Goal: Contribute content: Add original content to the website for others to see

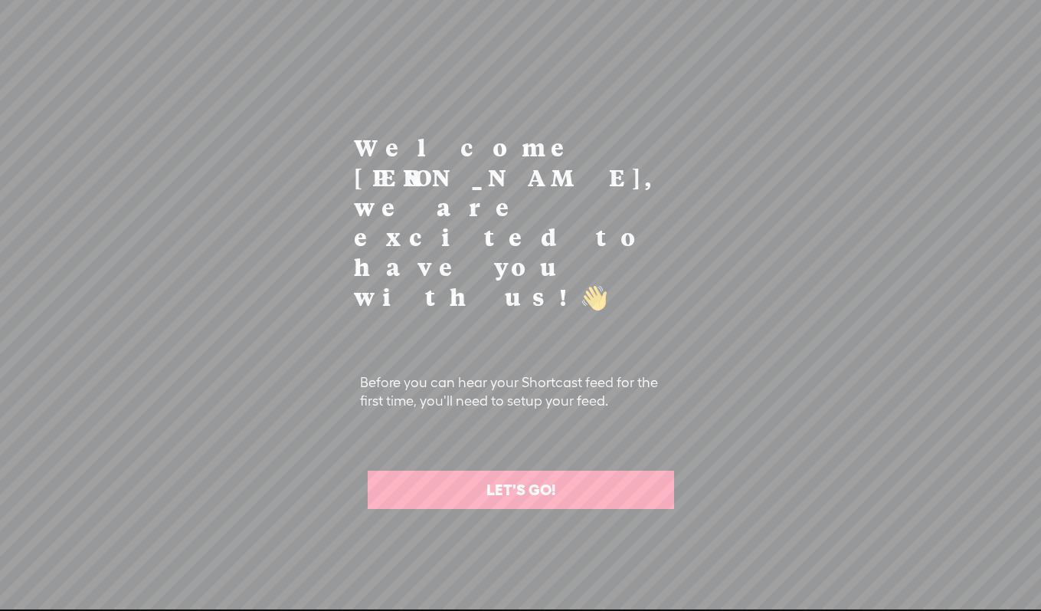
click at [538, 470] on link "LET'S GO!" at bounding box center [521, 489] width 306 height 38
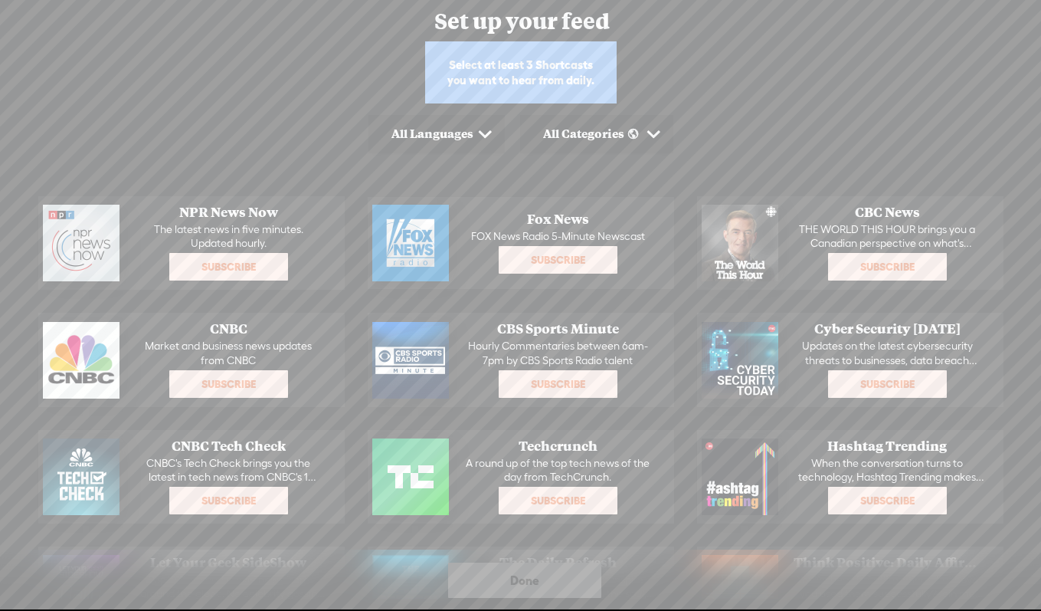
drag, startPoint x: 215, startPoint y: 128, endPoint x: 286, endPoint y: 130, distance: 70.5
click at [215, 129] on div "All Languages All Categories Select the city" at bounding box center [520, 134] width 1041 height 46
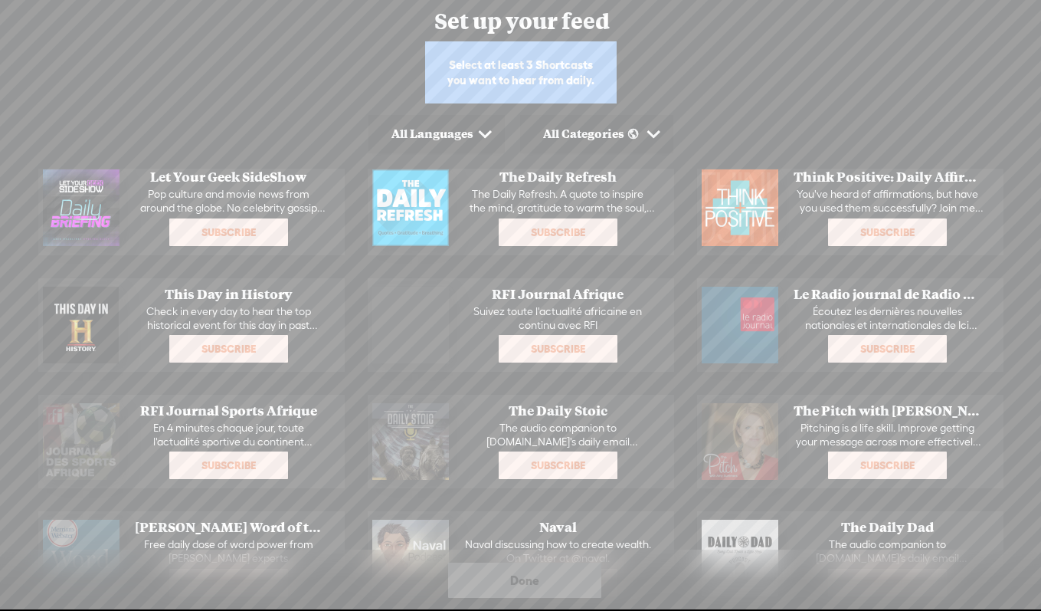
click at [549, 34] on div "Set up your feed" at bounding box center [502, 21] width 1002 height 38
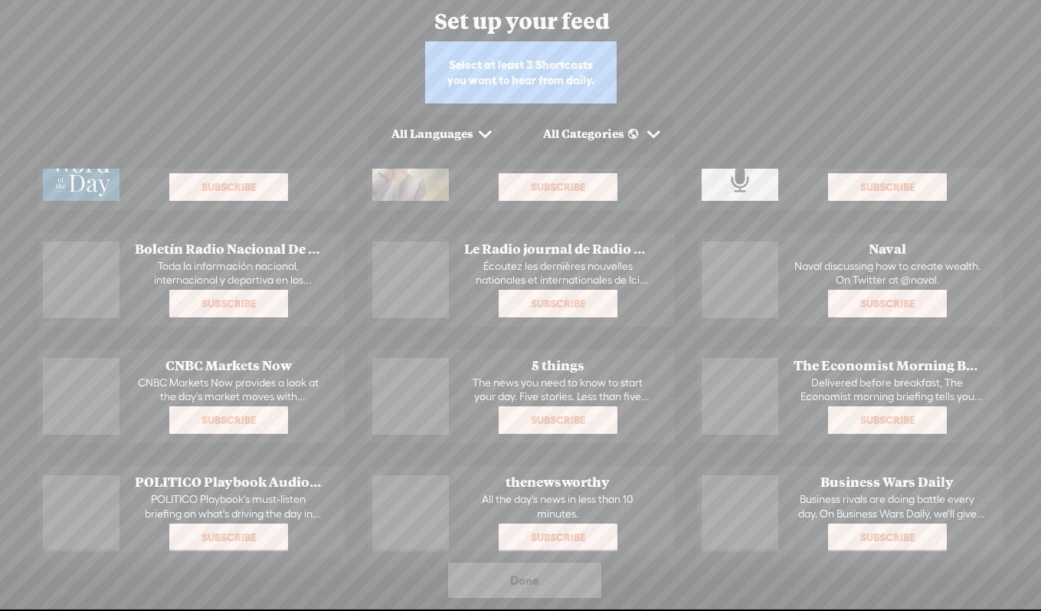
scroll to position [1080, 0]
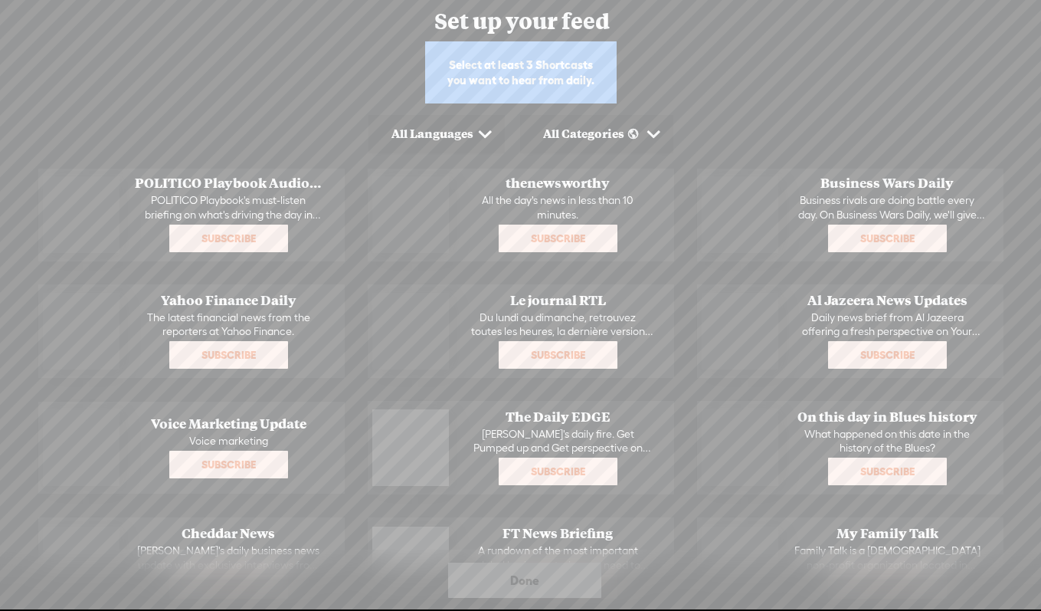
click at [510, 575] on span "Done" at bounding box center [524, 580] width 29 height 25
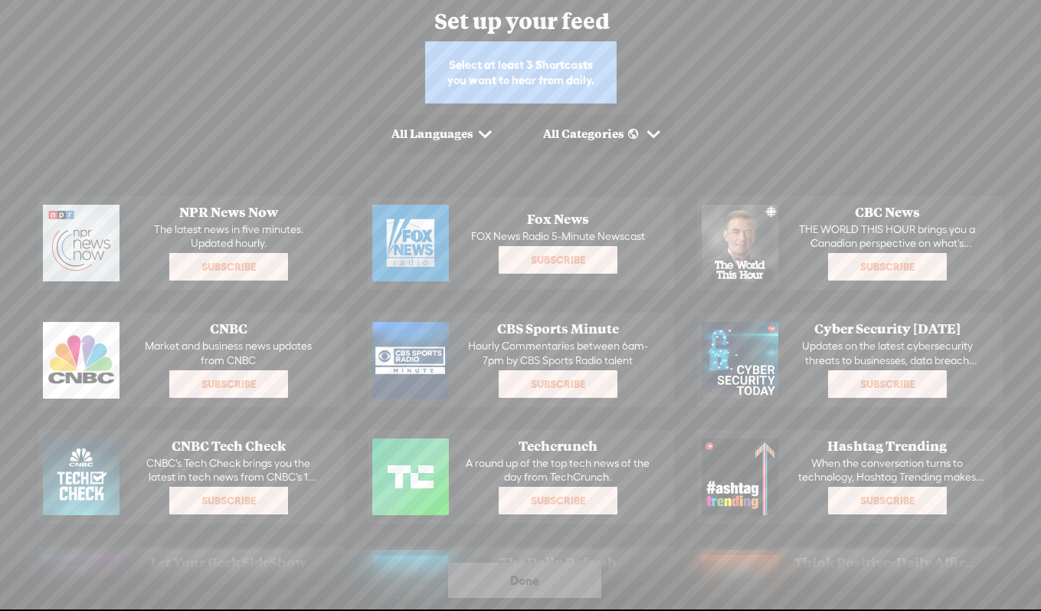
scroll to position [-2, 0]
click at [549, 90] on div "Select at least 3 Shortcasts you want to hear from daily." at bounding box center [521, 72] width 192 height 62
drag, startPoint x: 520, startPoint y: 70, endPoint x: 355, endPoint y: 41, distance: 168.2
click at [520, 70] on div "Select at least 3 Shortcasts you want to hear from daily." at bounding box center [521, 72] width 192 height 62
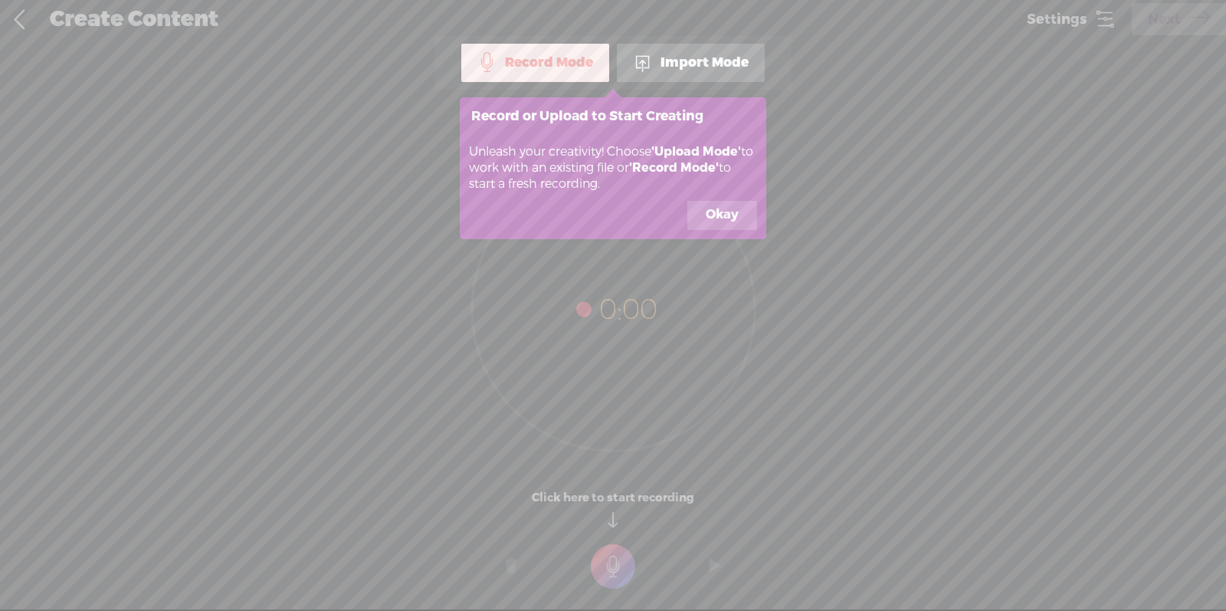
click at [718, 212] on button "Okay" at bounding box center [722, 215] width 70 height 29
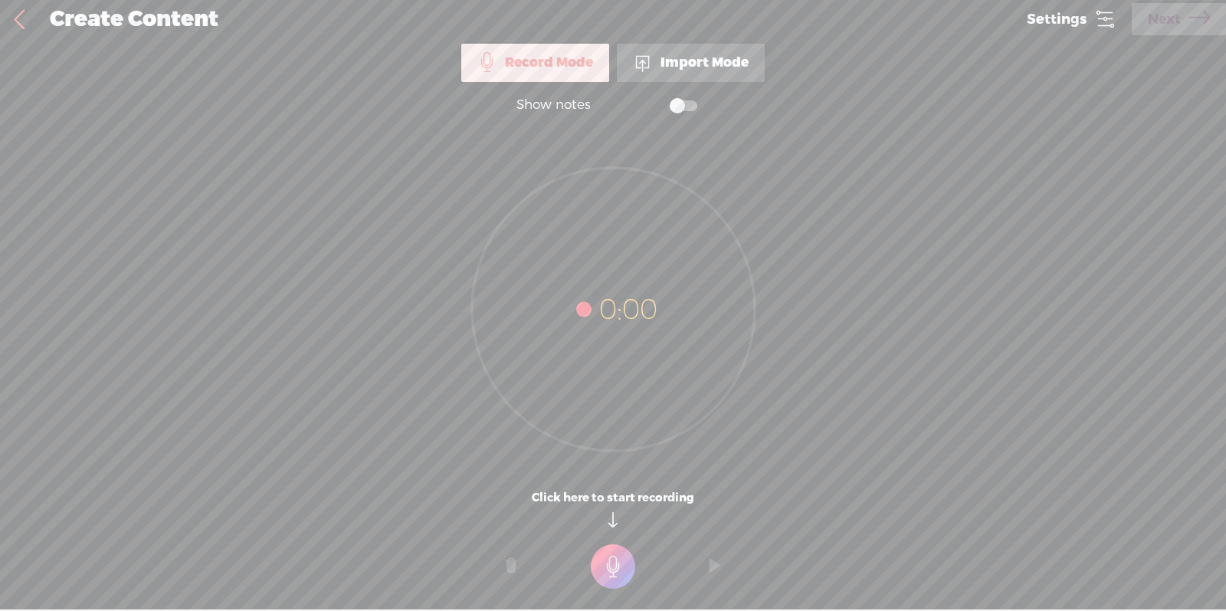
click at [1077, 25] on span "Settings" at bounding box center [1057, 19] width 60 height 15
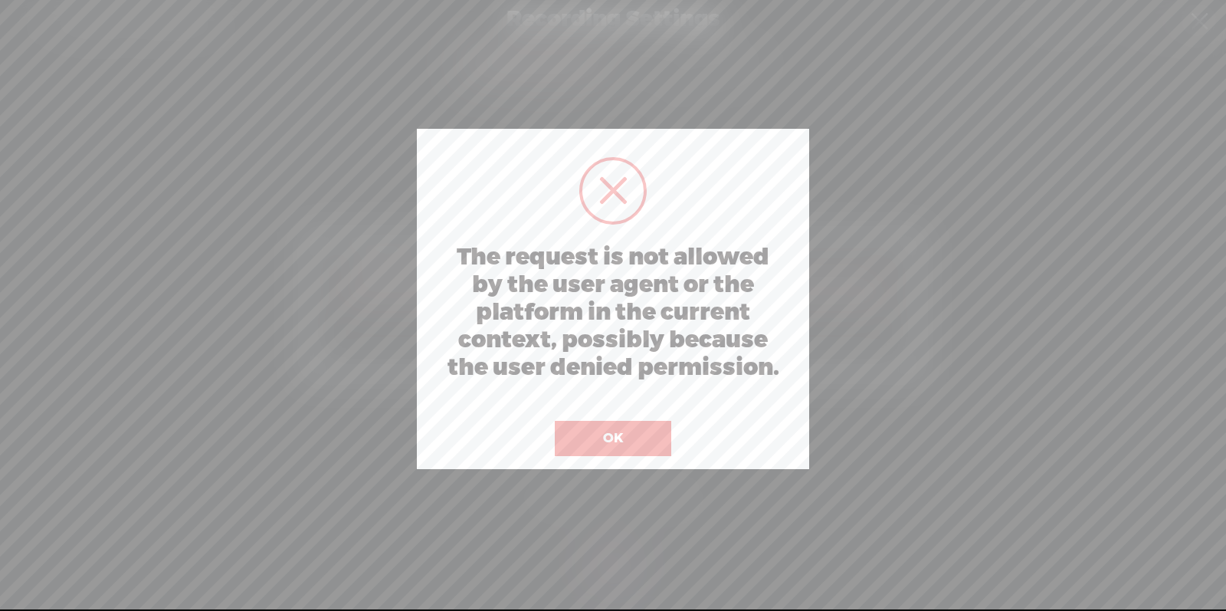
click at [631, 421] on button "OK" at bounding box center [613, 438] width 116 height 35
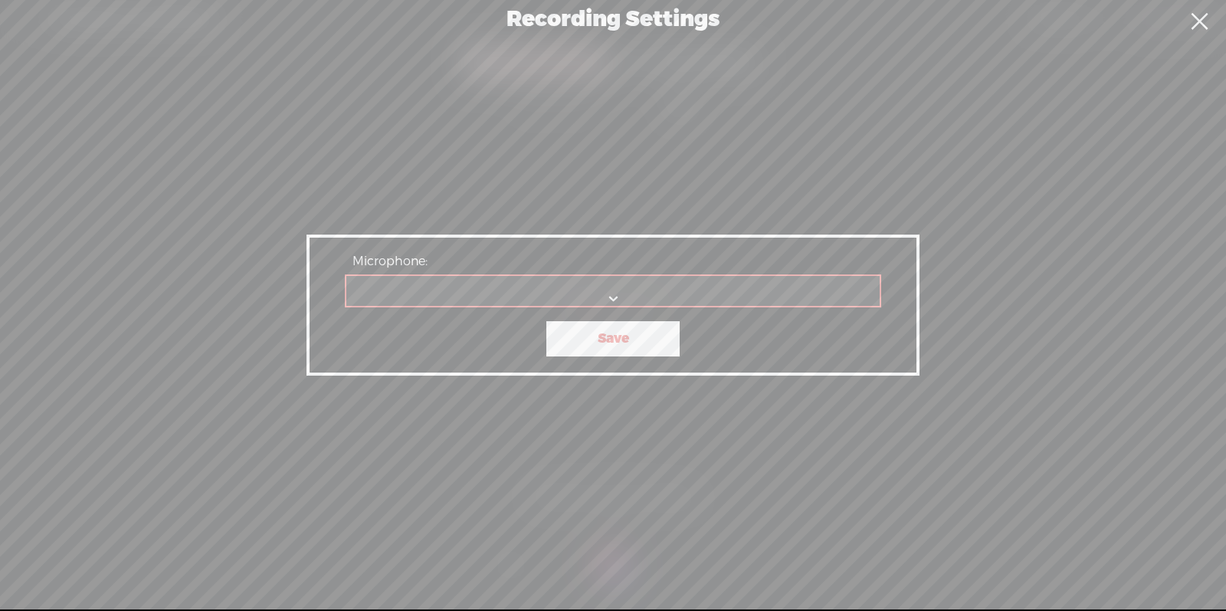
click at [1208, 25] on link at bounding box center [1199, 21] width 38 height 43
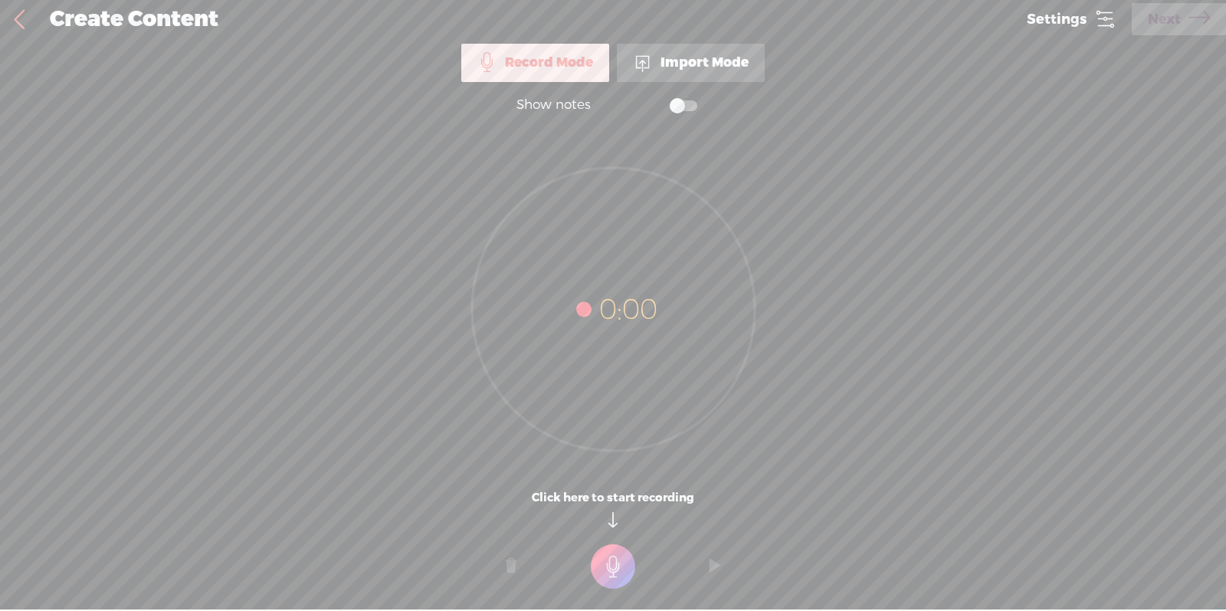
click at [738, 71] on div "Import Mode" at bounding box center [691, 63] width 148 height 38
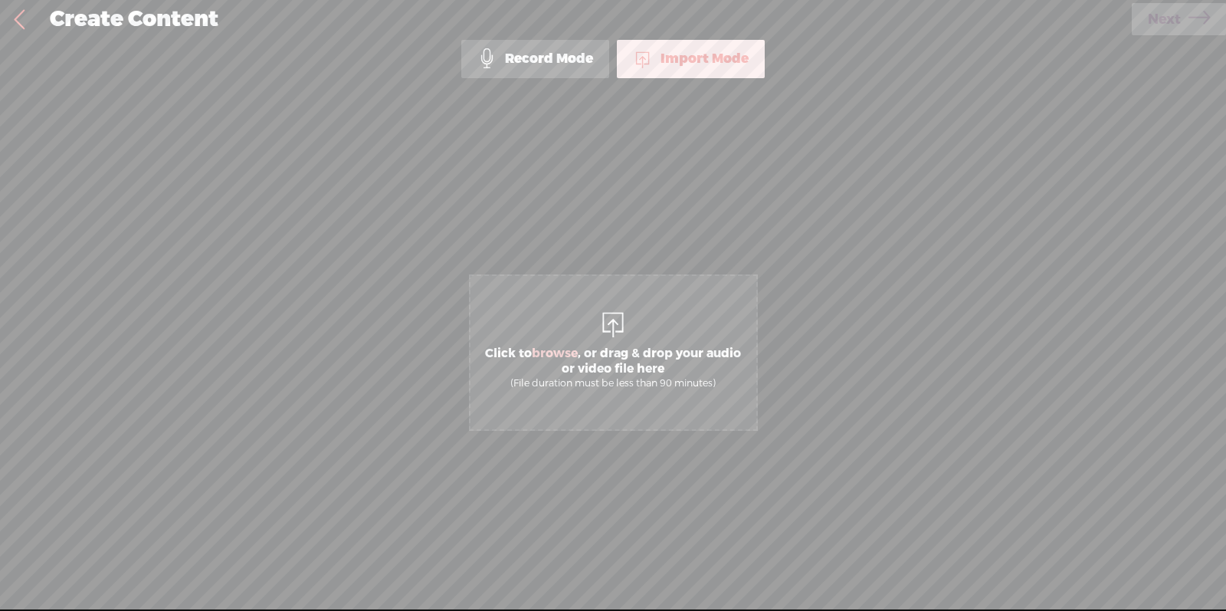
click at [1116, 54] on div "Import Mode Record Mode Import Mode Text Language: *: English (US) English (US)…" at bounding box center [613, 323] width 1226 height 567
click at [624, 305] on span "Click to browse , or drag & drop your audio or video file here (File duration m…" at bounding box center [613, 352] width 289 height 156
